Goal: Navigation & Orientation: Find specific page/section

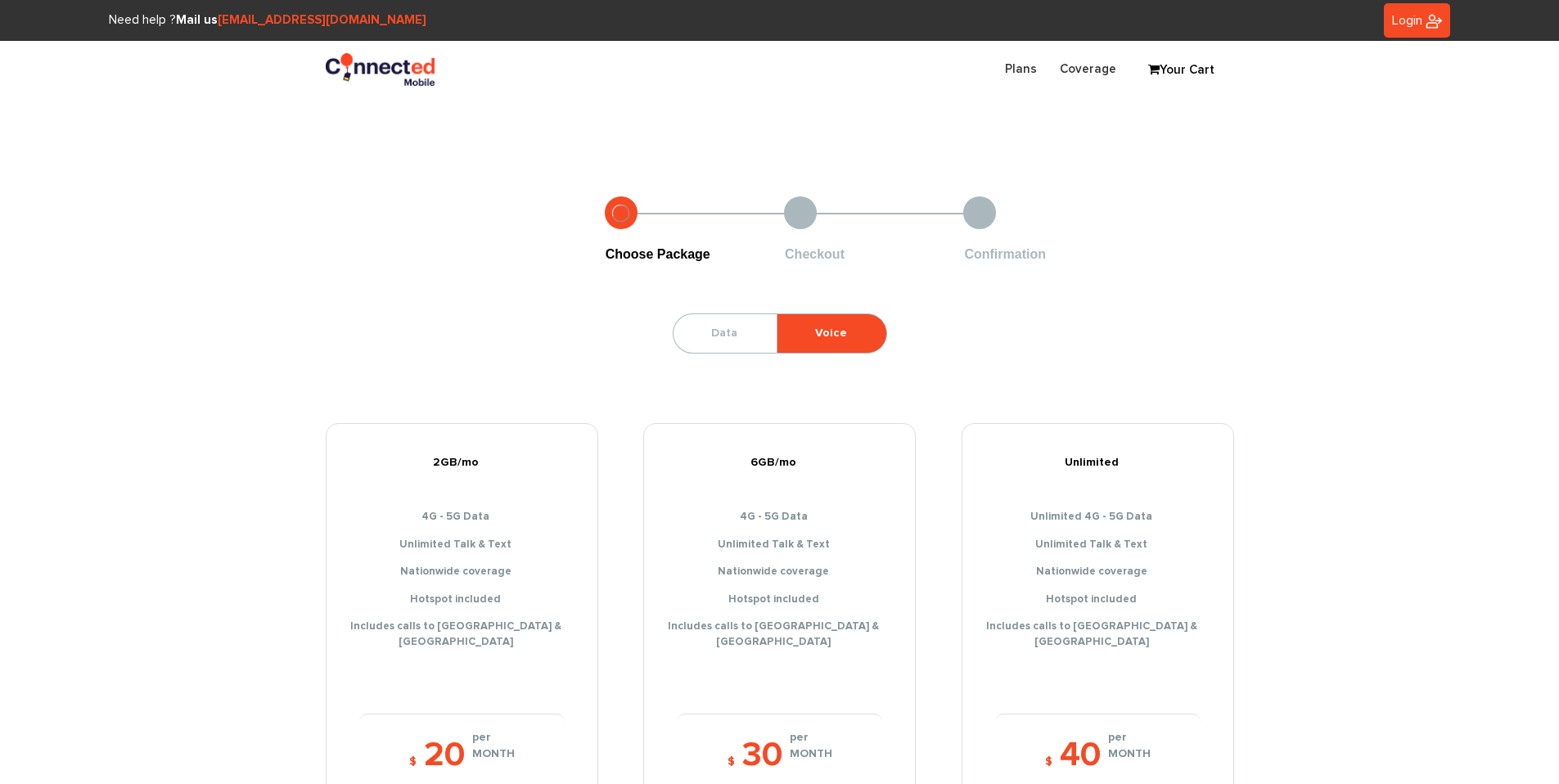
click at [1403, 27] on link "Login" at bounding box center [1417, 21] width 66 height 35
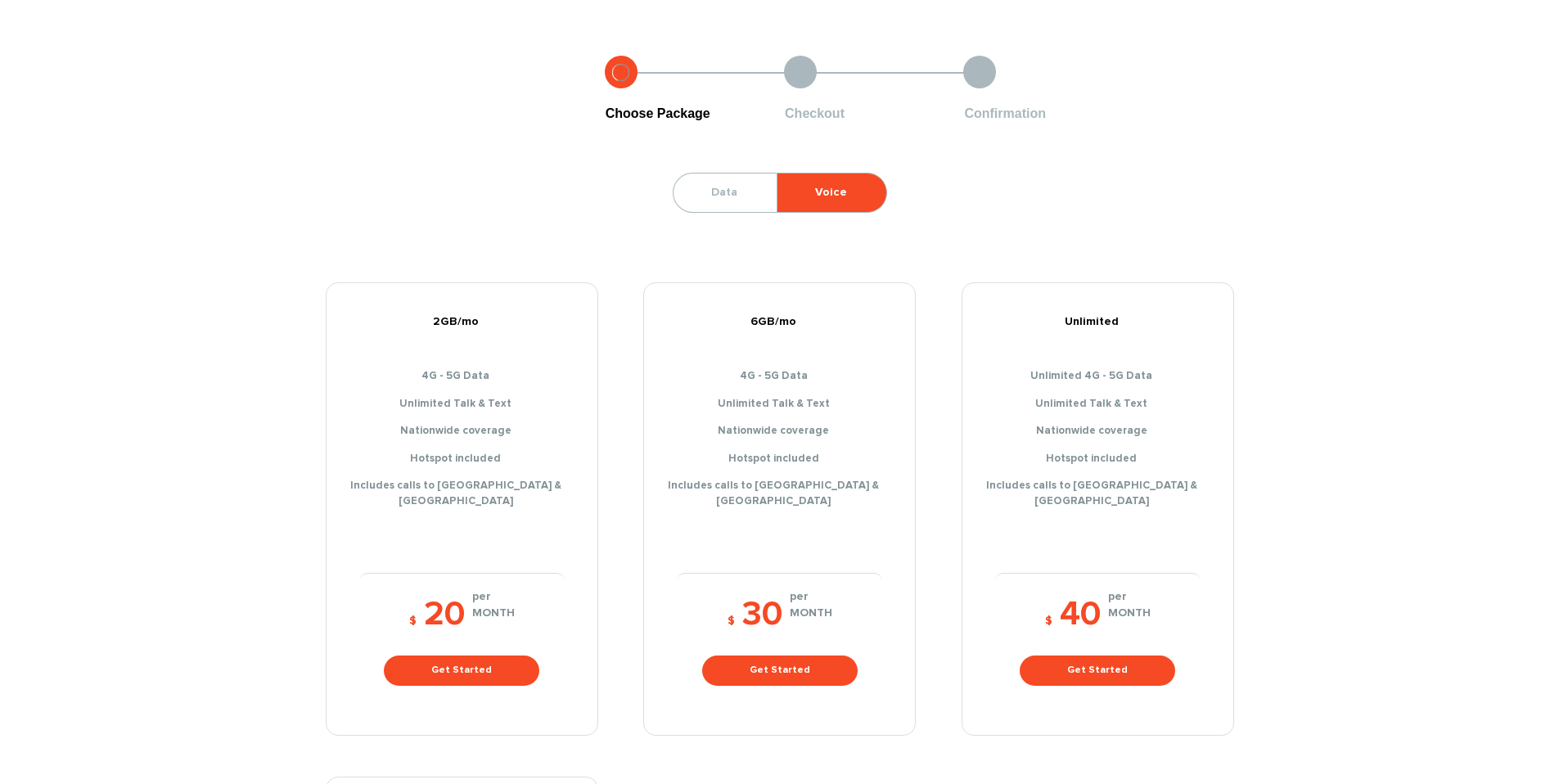
scroll to position [817, 0]
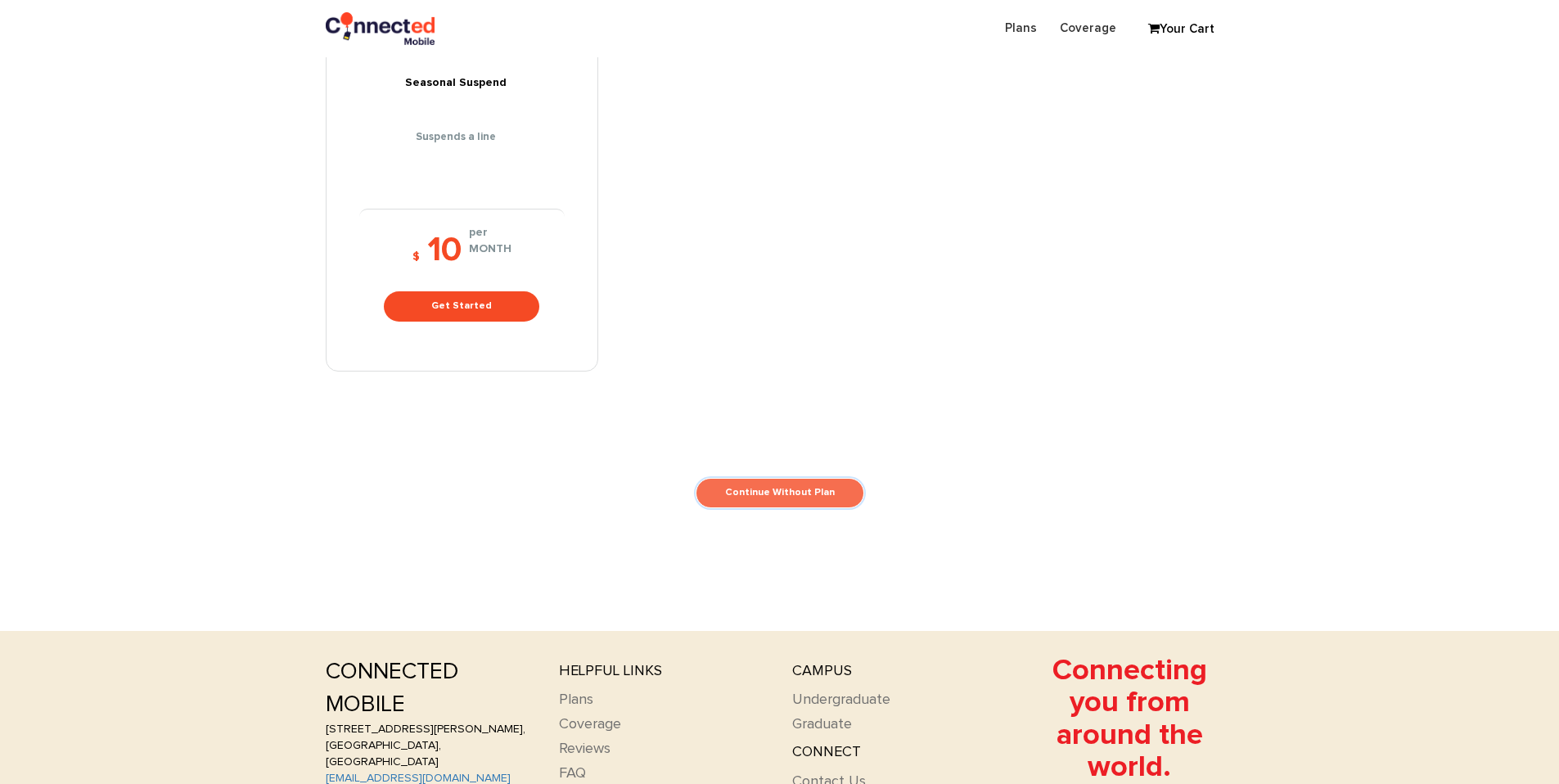
click at [812, 483] on link "Continue Without Plan" at bounding box center [780, 493] width 169 height 30
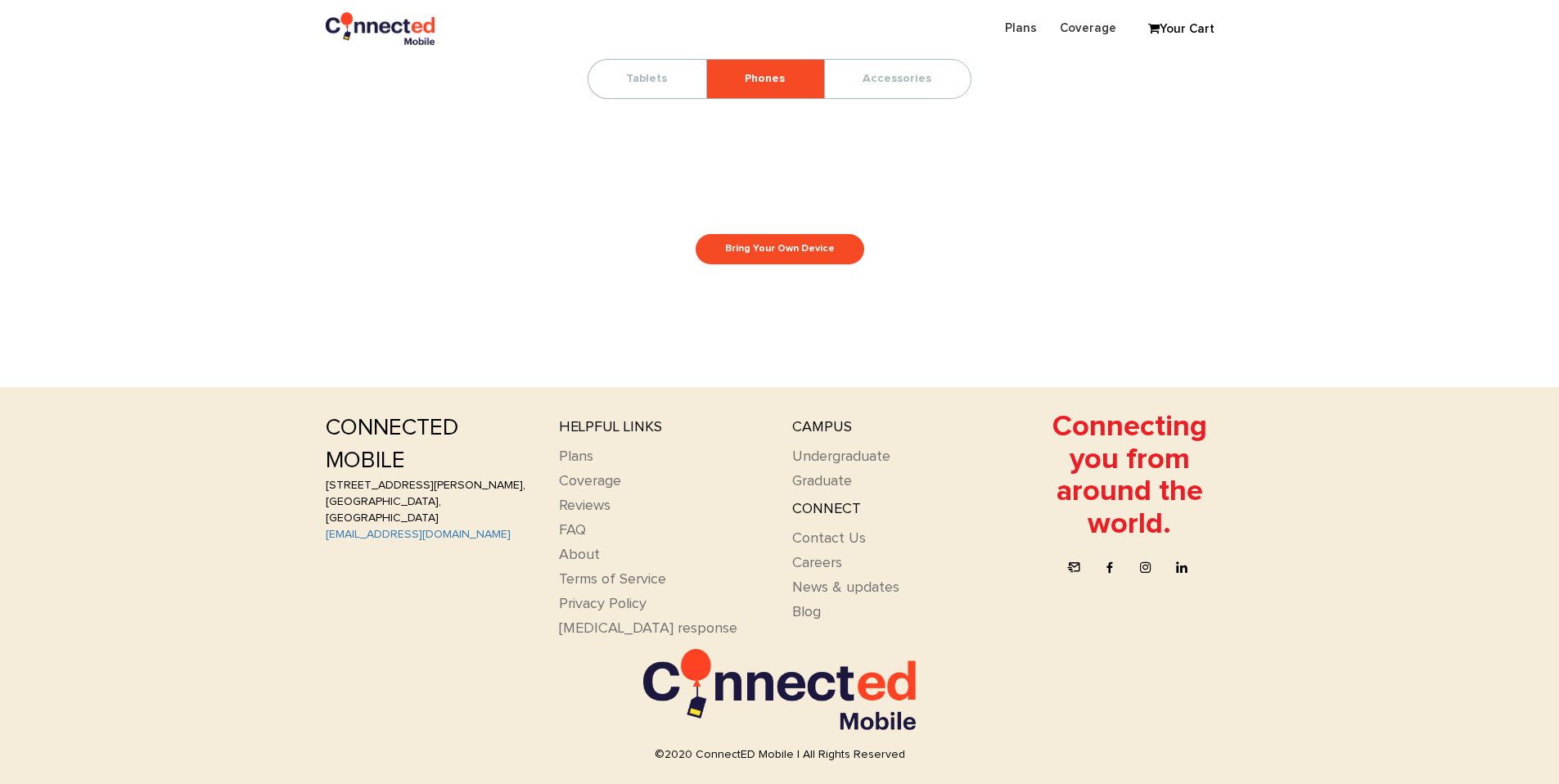
scroll to position [379, 0]
